Goal: Information Seeking & Learning: Learn about a topic

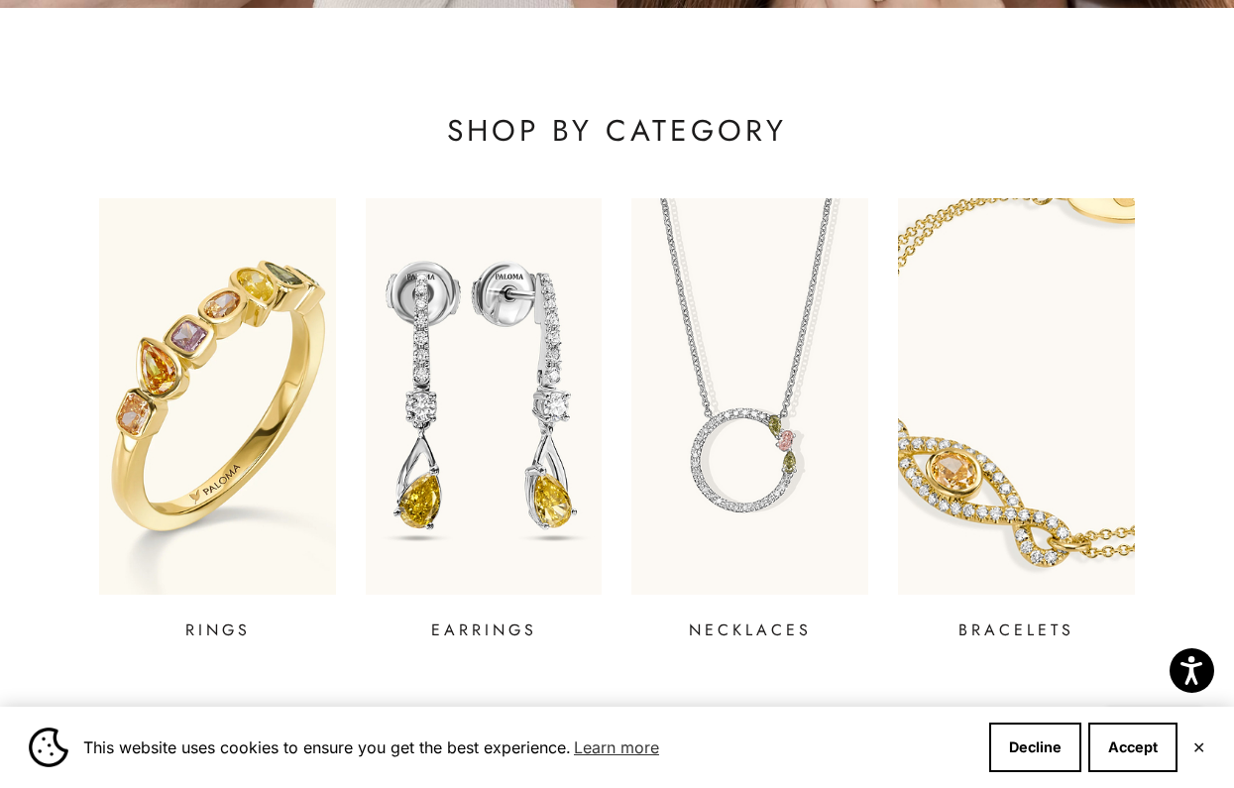
scroll to position [601, 0]
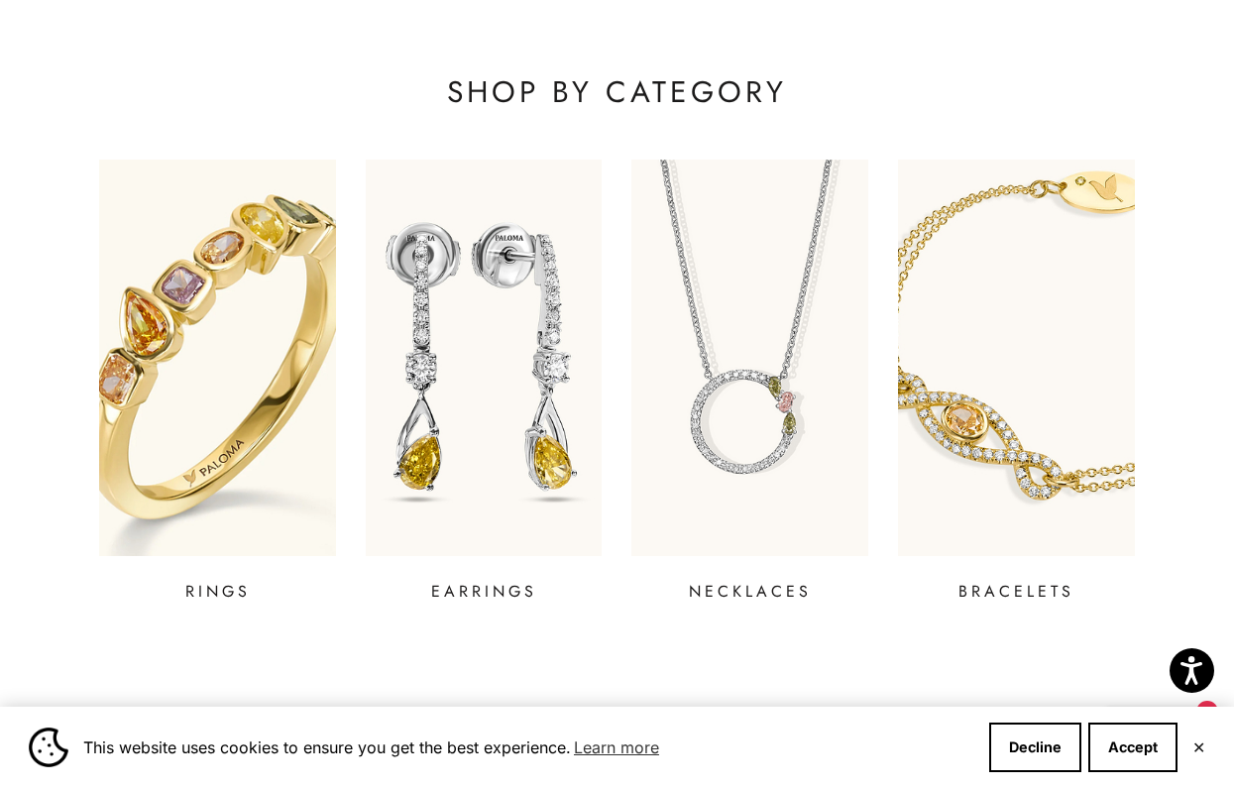
click at [257, 366] on img at bounding box center [217, 358] width 284 height 476
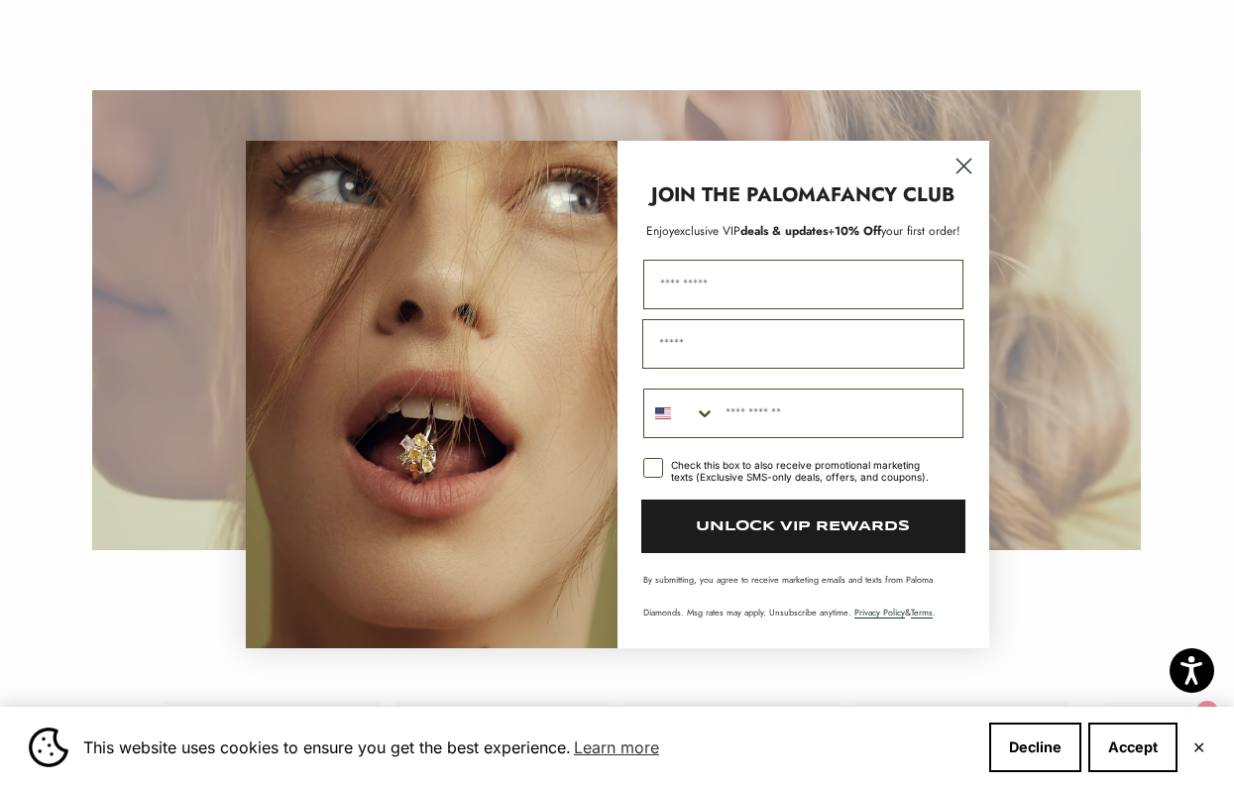
scroll to position [2436, 0]
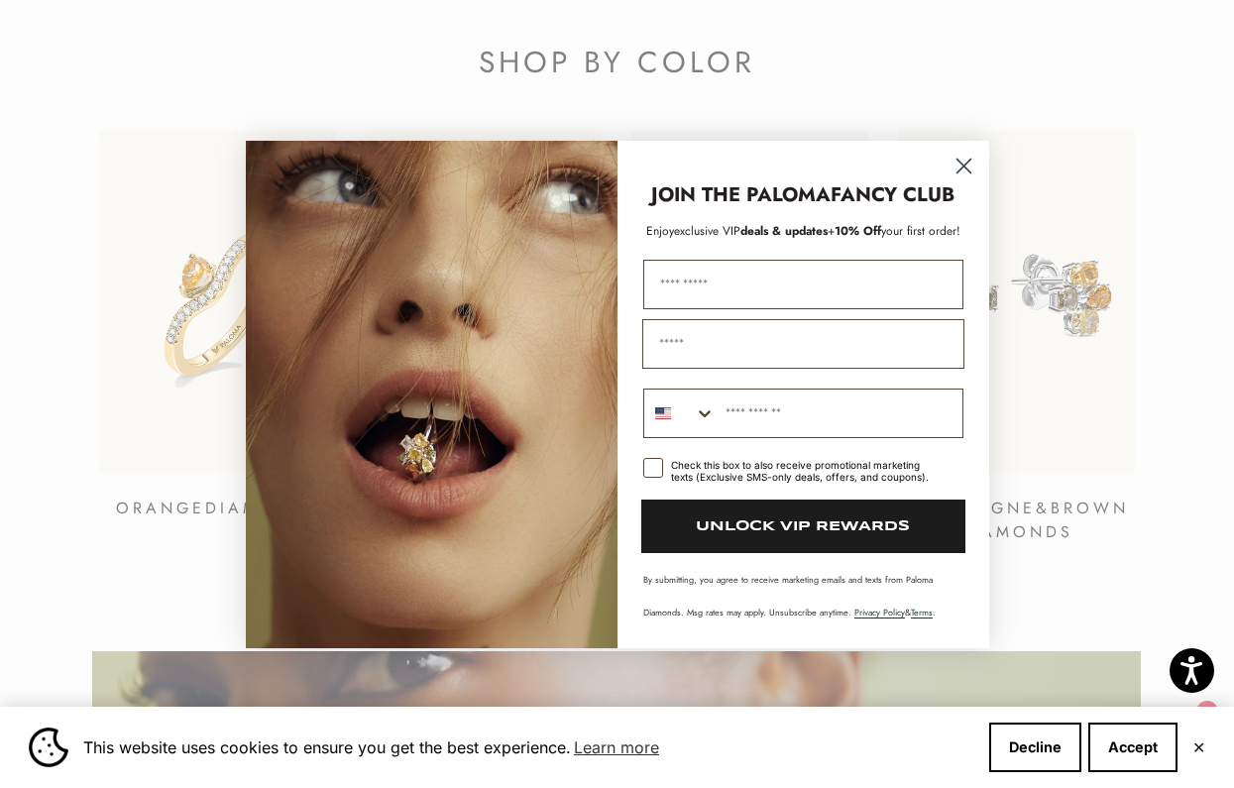
click at [948, 166] on circle "Close dialog" at bounding box center [963, 165] width 33 height 33
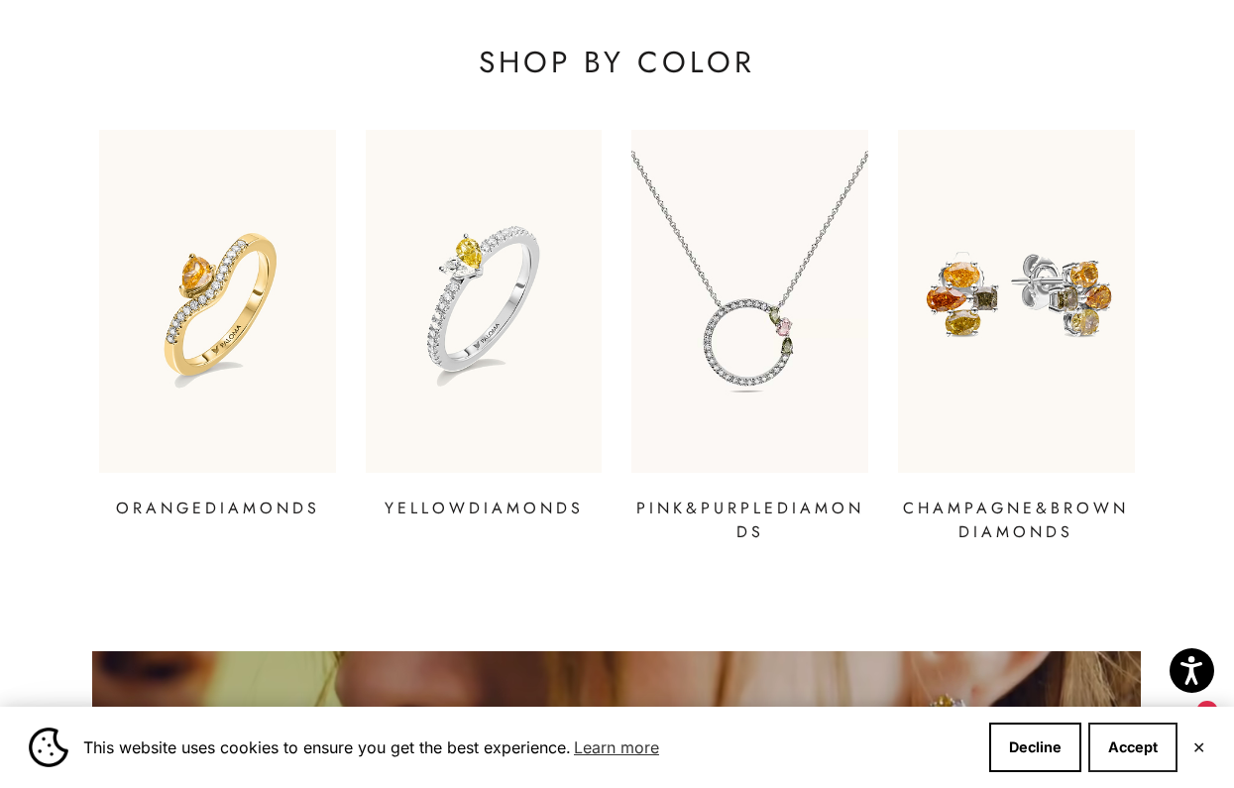
click at [1132, 747] on button "Accept" at bounding box center [1133, 748] width 89 height 50
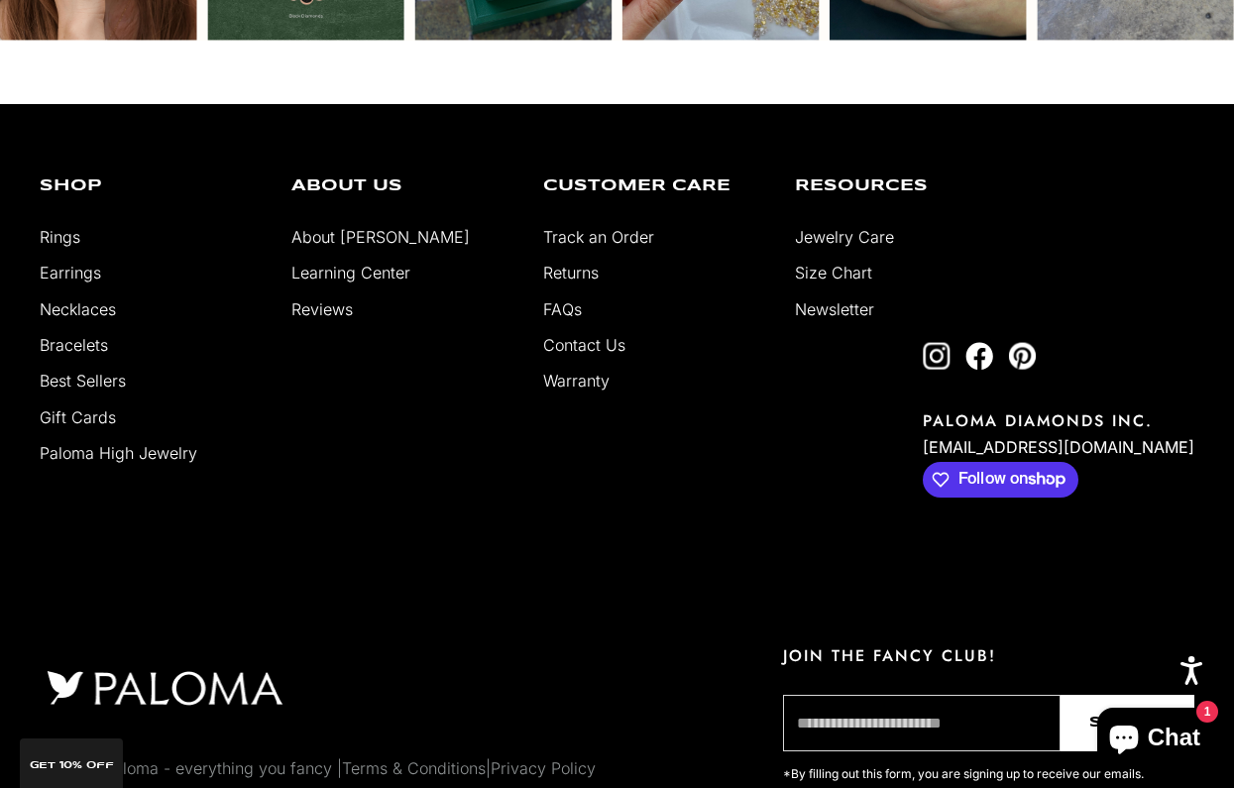
scroll to position [4914, 0]
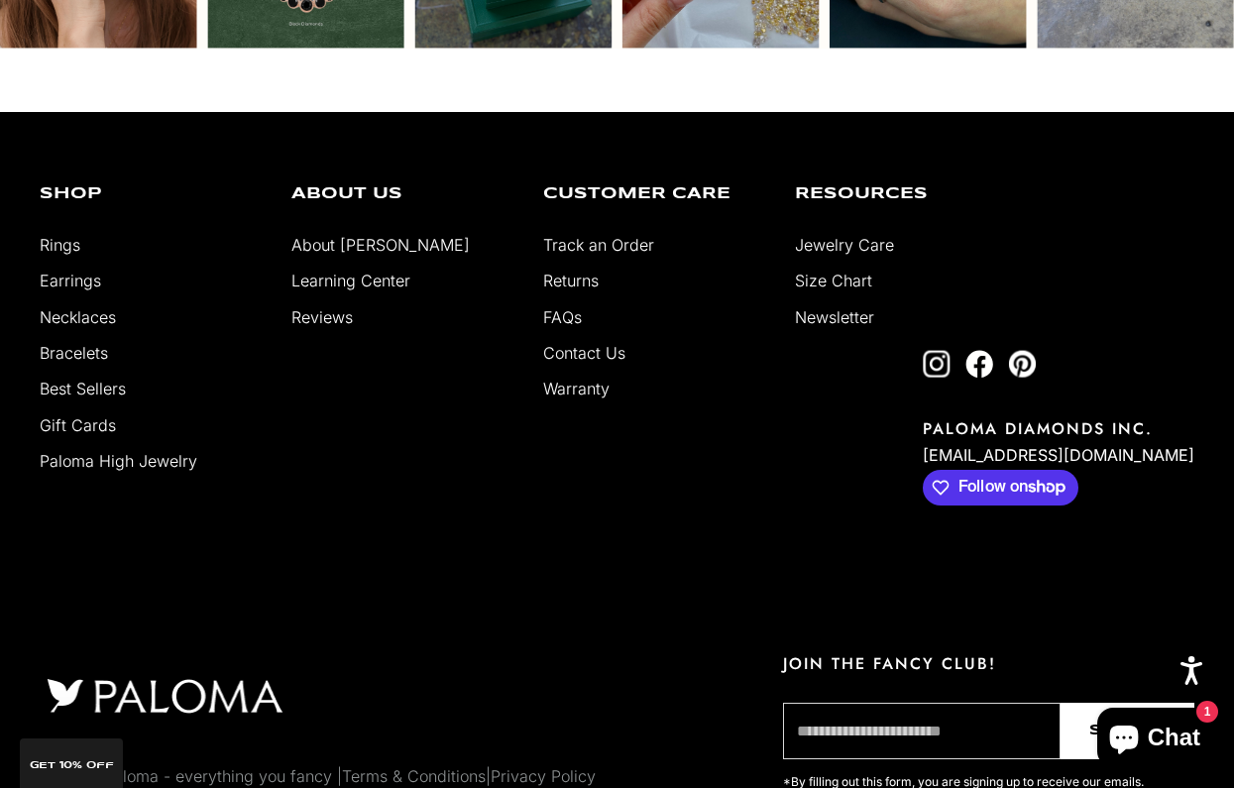
click at [355, 239] on link "About [PERSON_NAME]" at bounding box center [380, 245] width 178 height 20
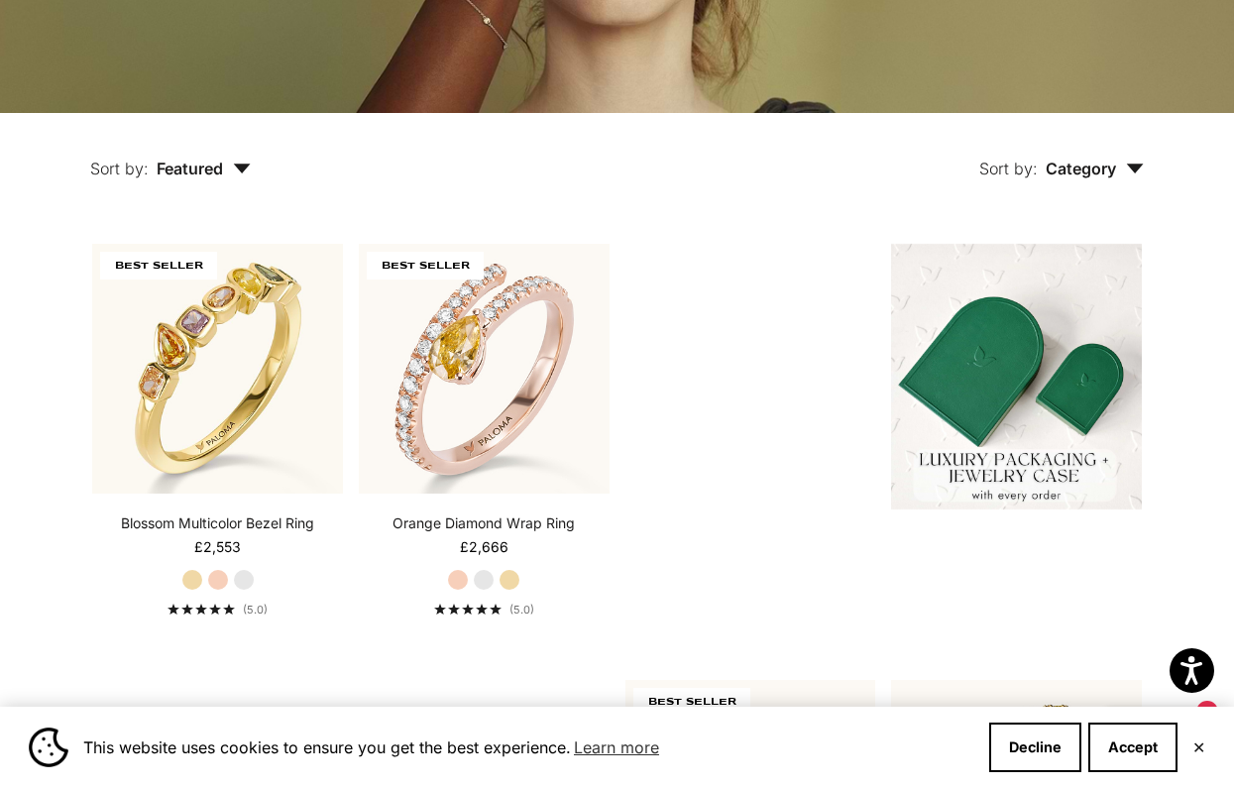
scroll to position [573, 0]
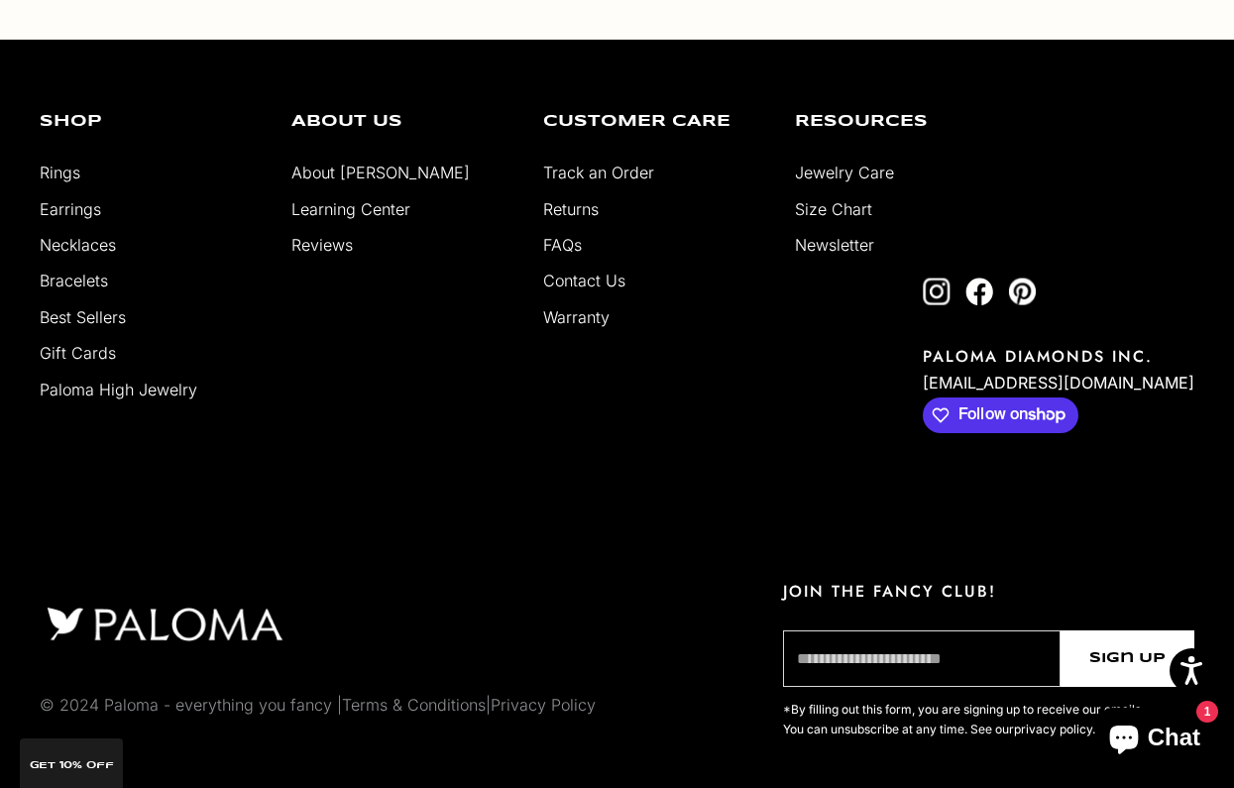
scroll to position [3679, 0]
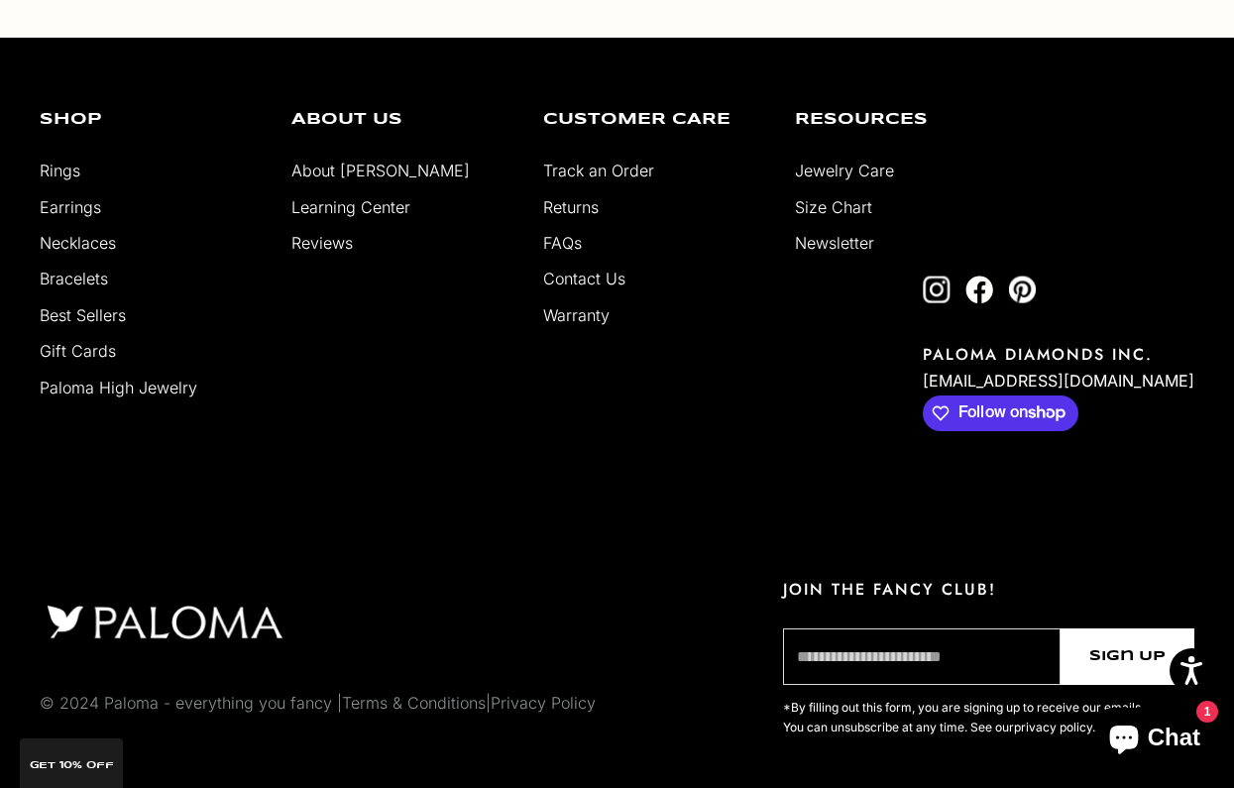
click at [382, 204] on link "Learning Center" at bounding box center [350, 207] width 119 height 20
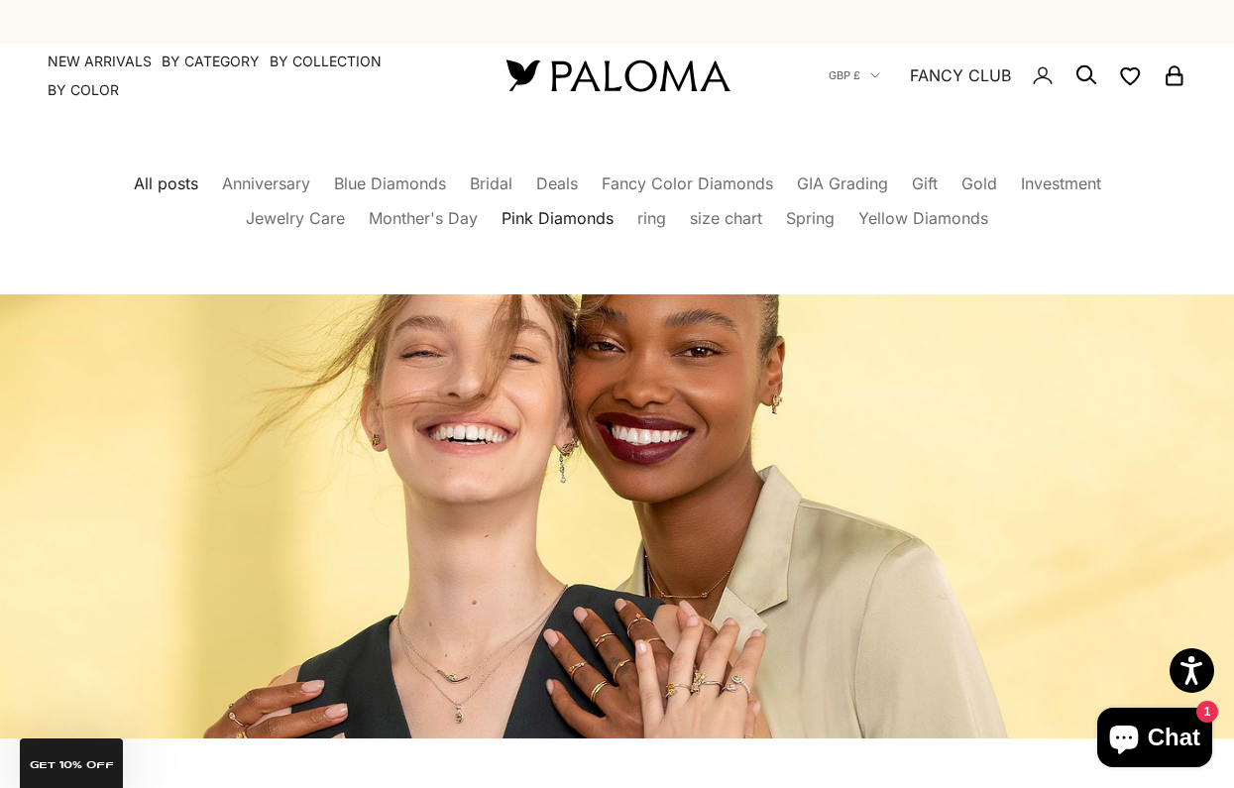
click at [585, 219] on link "Pink Diamonds" at bounding box center [558, 218] width 112 height 20
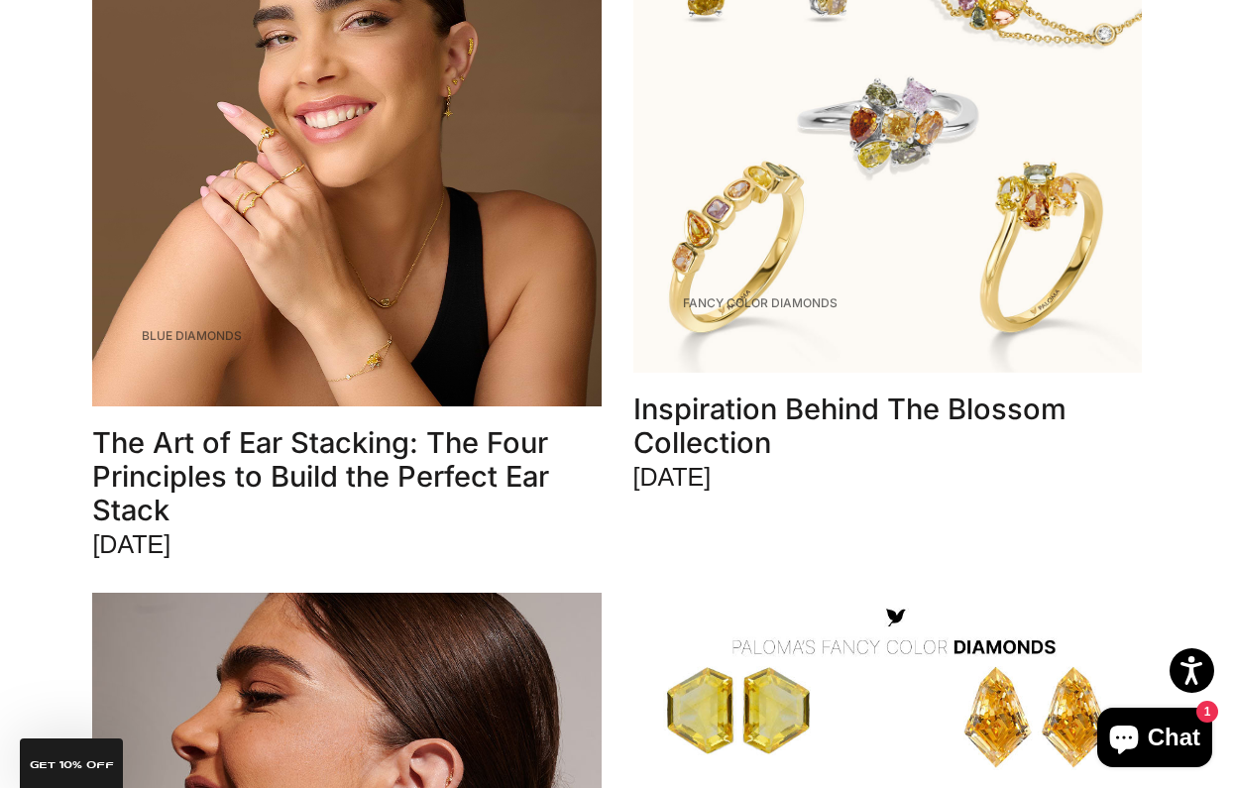
scroll to position [1071, 0]
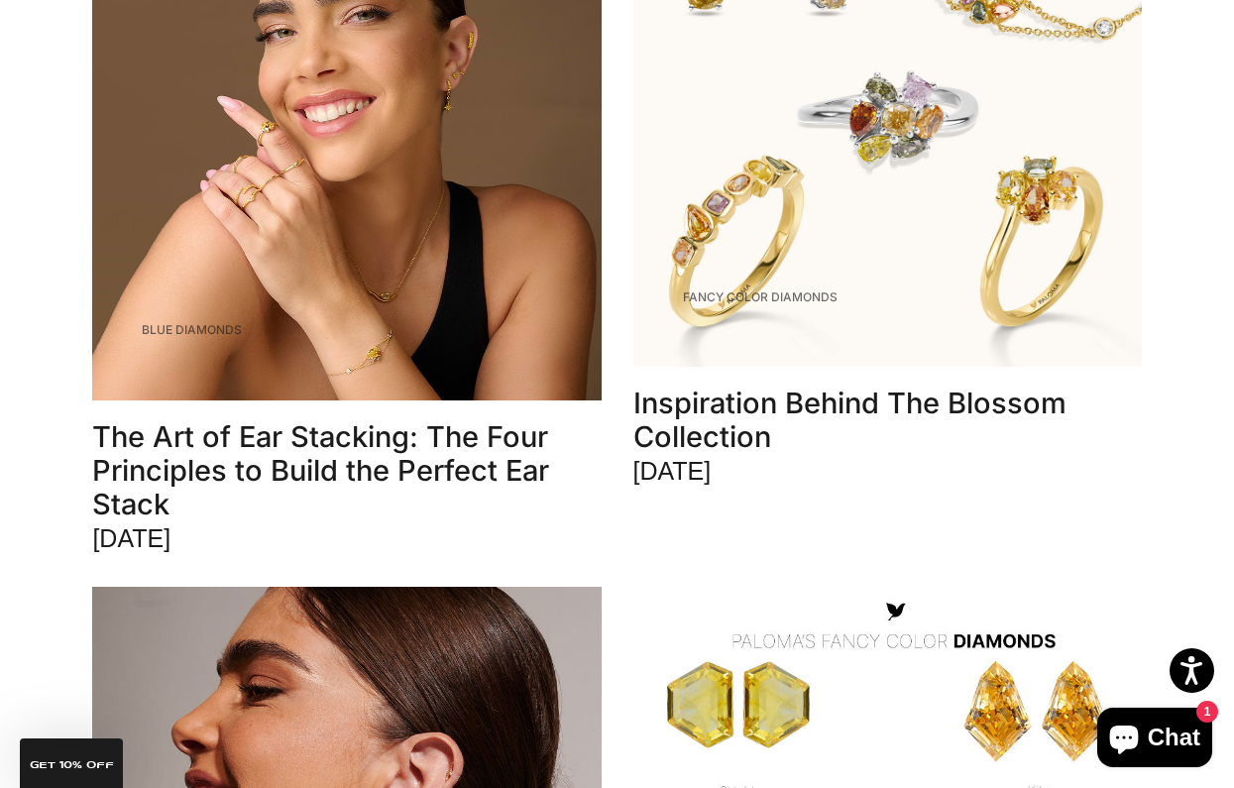
click at [1169, 733] on span "Chat" at bounding box center [1174, 738] width 53 height 30
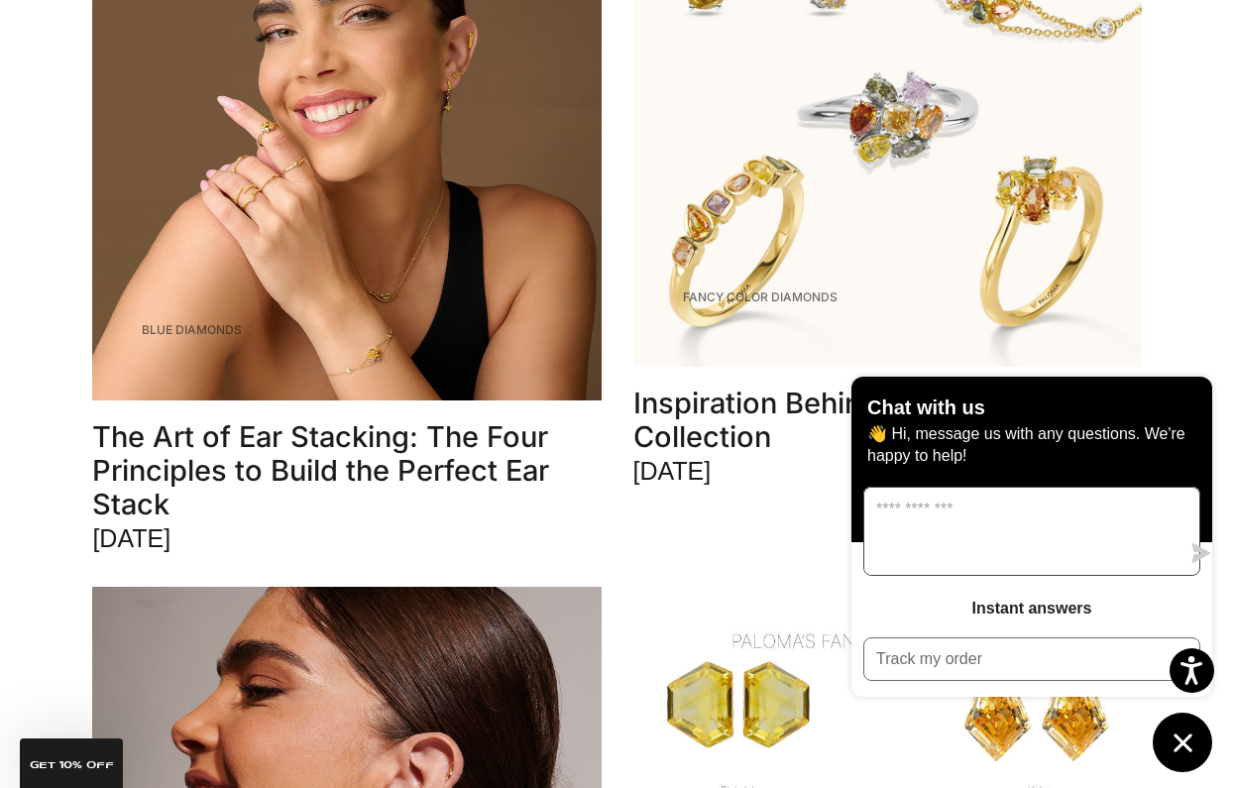
click at [1021, 566] on textarea "Message us" at bounding box center [1021, 531] width 315 height 87
type textarea "**********"
